Goal: Find contact information: Find contact information

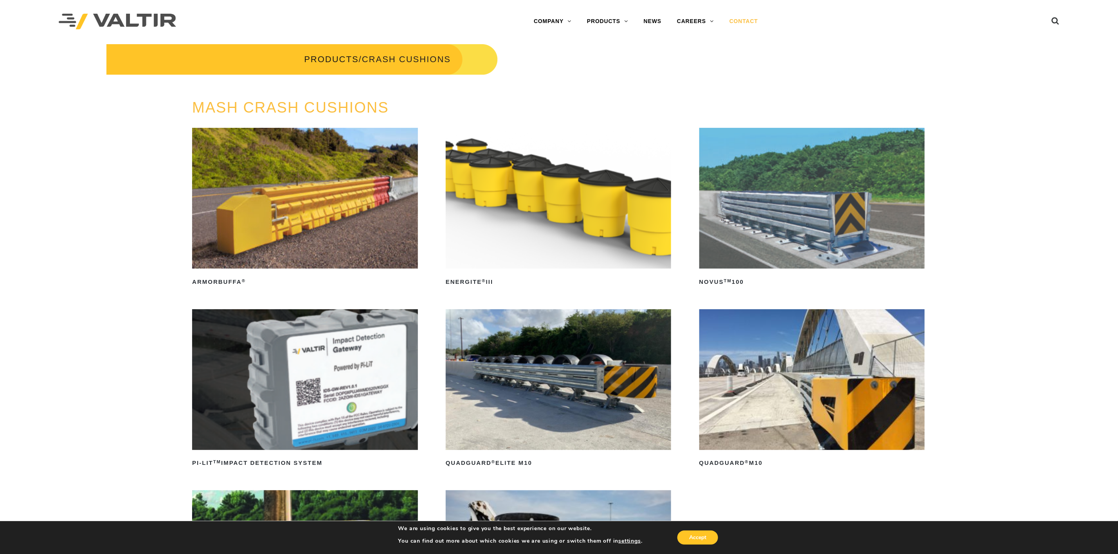
click at [754, 17] on link "CONTACT" at bounding box center [744, 22] width 44 height 16
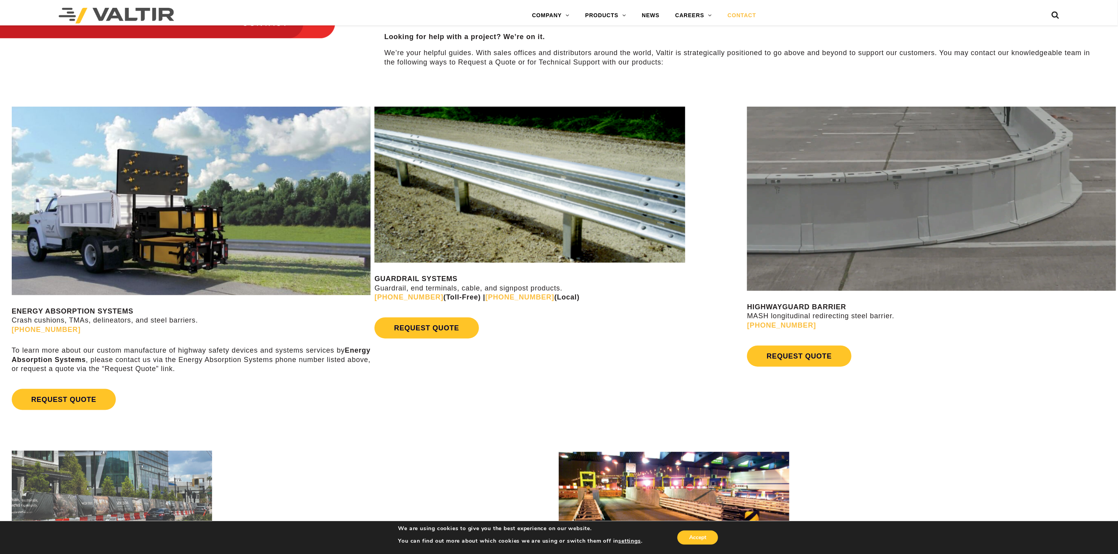
scroll to position [452, 0]
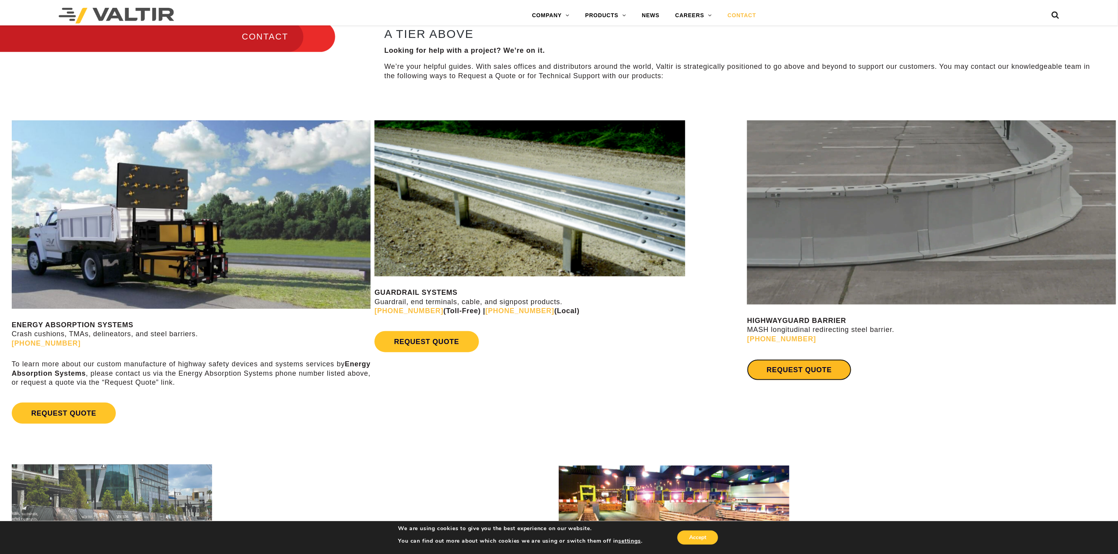
click at [769, 365] on link "REQUEST QUOTE" at bounding box center [799, 370] width 104 height 21
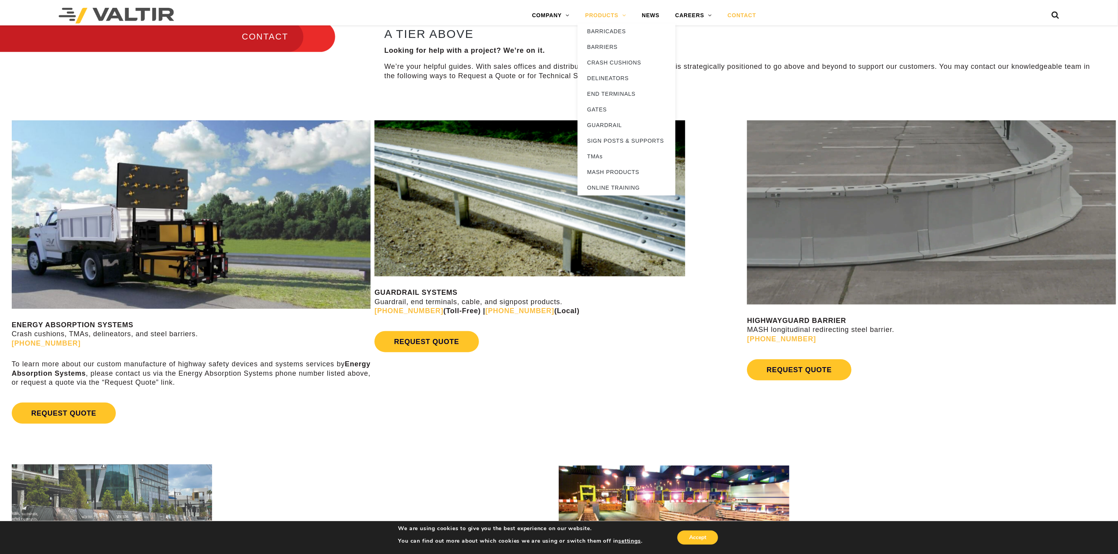
click at [606, 18] on link "PRODUCTS" at bounding box center [606, 16] width 57 height 16
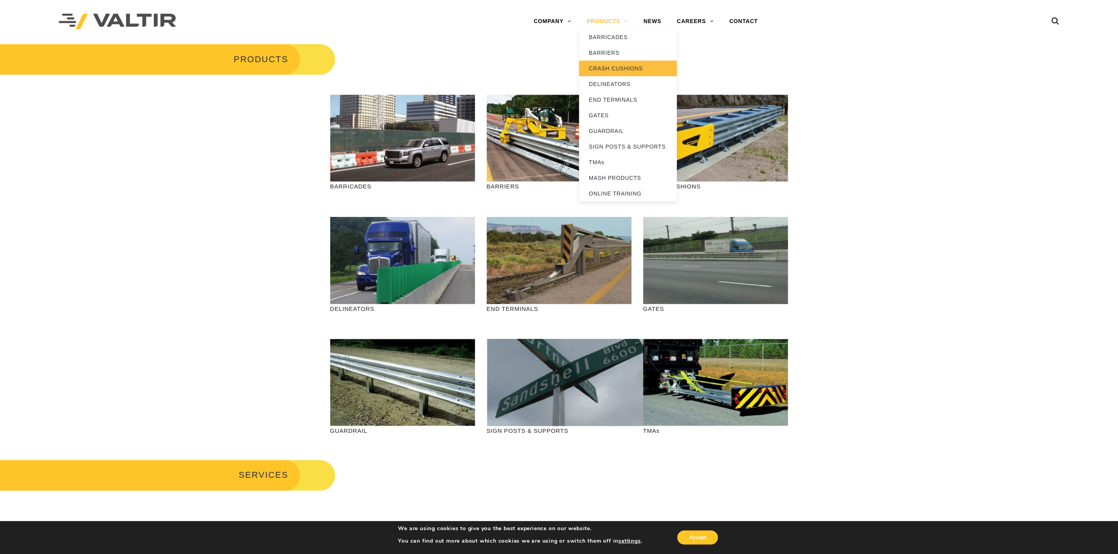
click at [632, 71] on link "CRASH CUSHIONS" at bounding box center [628, 69] width 98 height 16
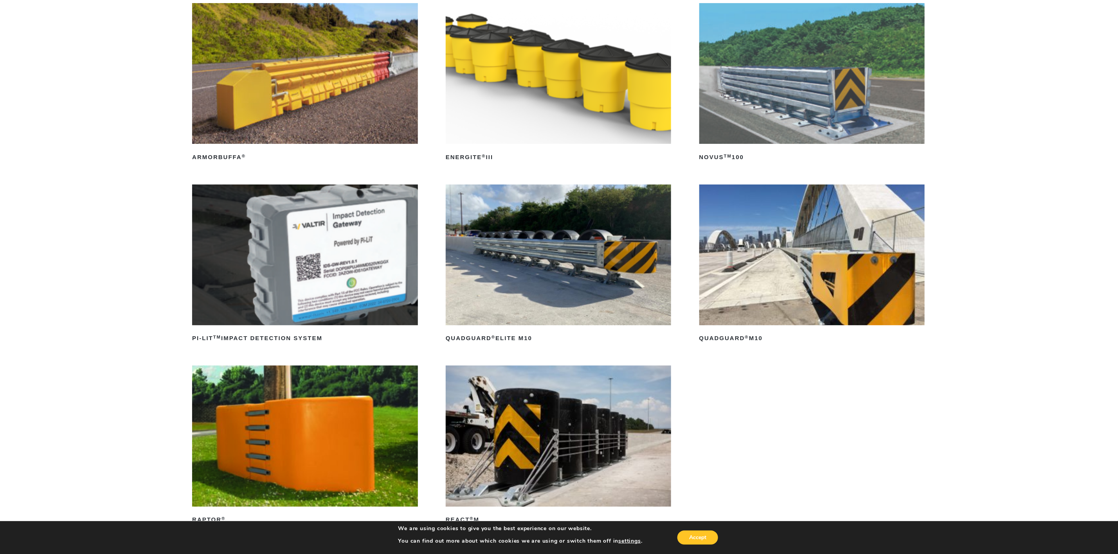
scroll to position [117, 0]
